Goal: Information Seeking & Learning: Check status

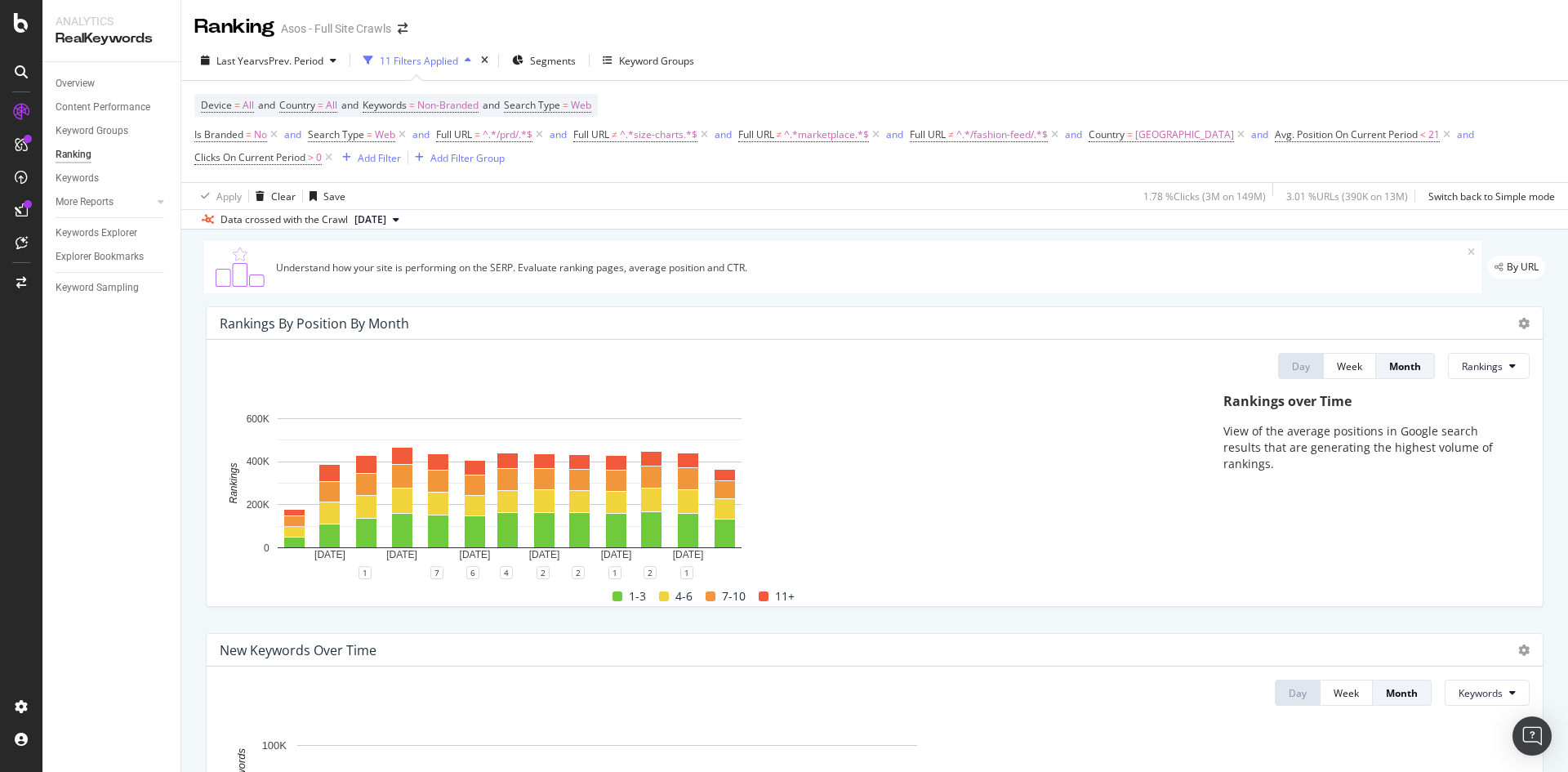
scroll to position [1518, 0]
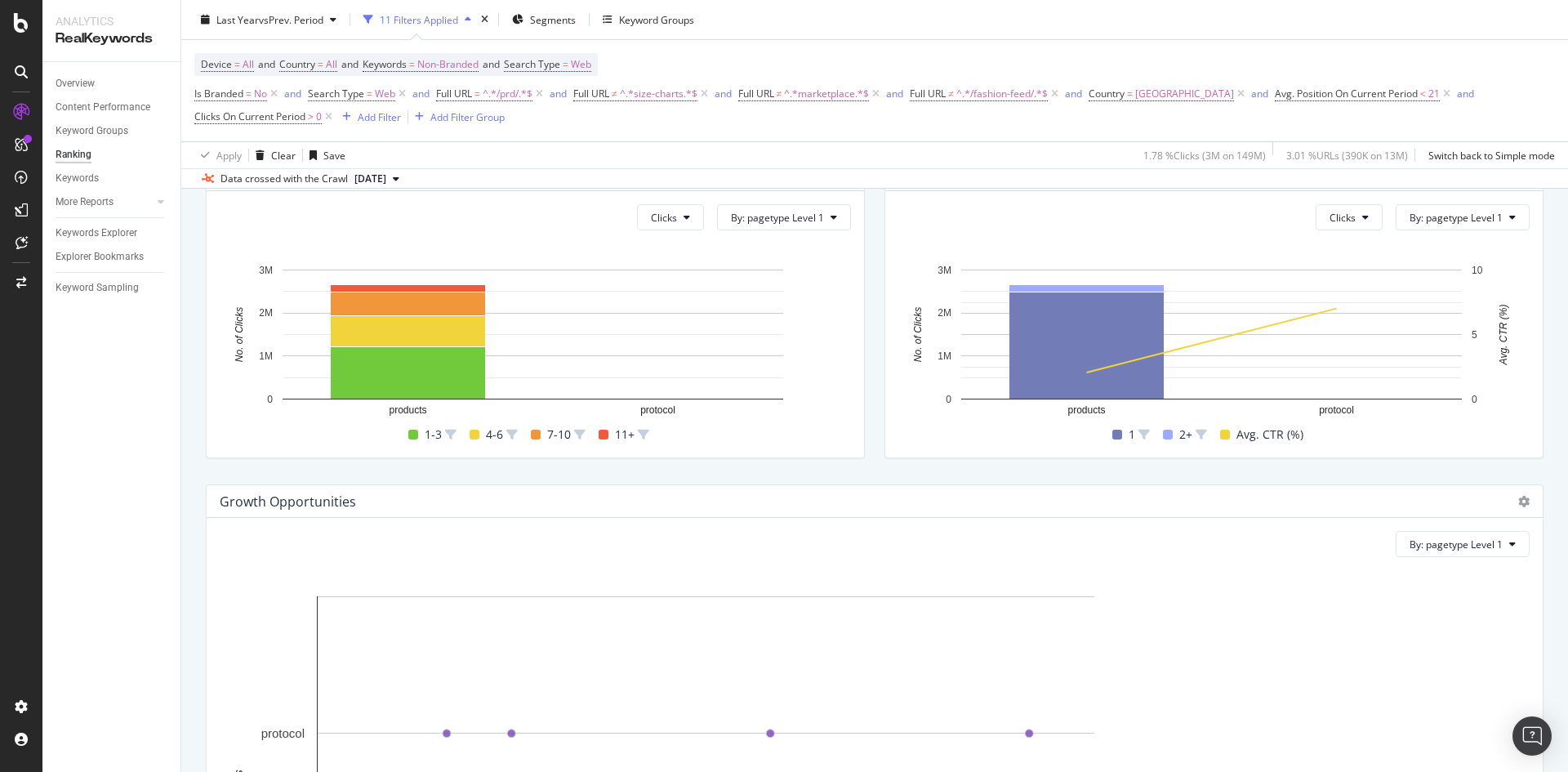
scroll to position [641, 0]
